Goal: Information Seeking & Learning: Learn about a topic

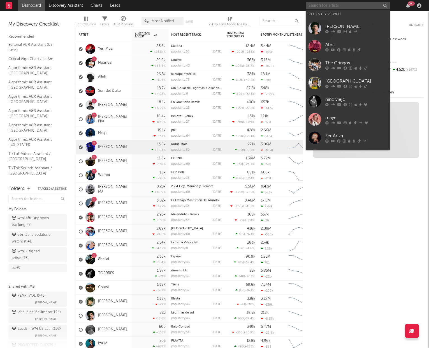
click at [320, 7] on input "text" at bounding box center [348, 5] width 84 height 7
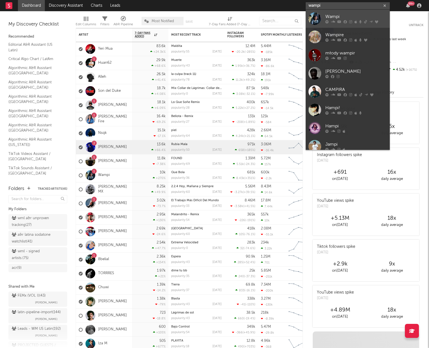
type input "wampi"
click at [347, 18] on div "Wampi" at bounding box center [357, 16] width 62 height 7
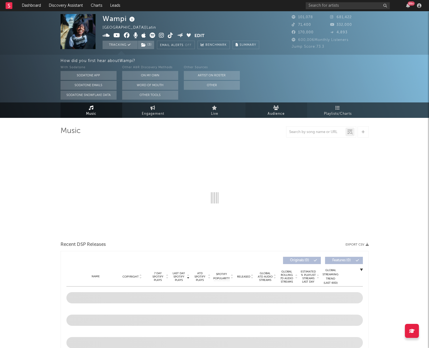
select select "6m"
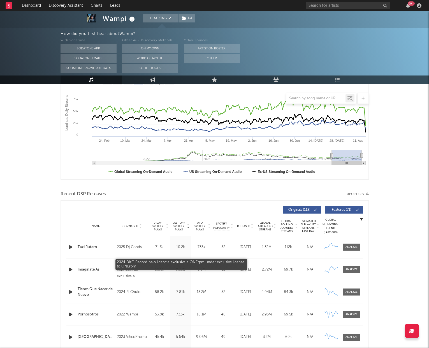
scroll to position [95, 0]
